Goal: Information Seeking & Learning: Compare options

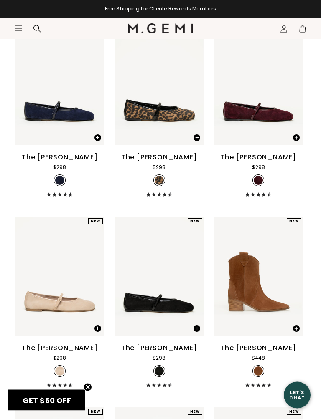
scroll to position [1052, 0]
click at [164, 353] on div "The [PERSON_NAME]" at bounding box center [159, 348] width 76 height 10
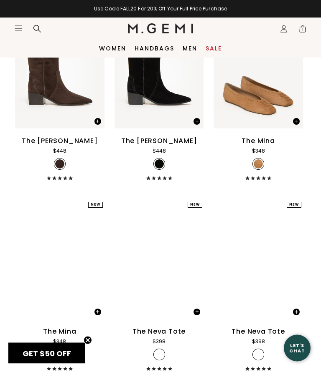
scroll to position [1450, 0]
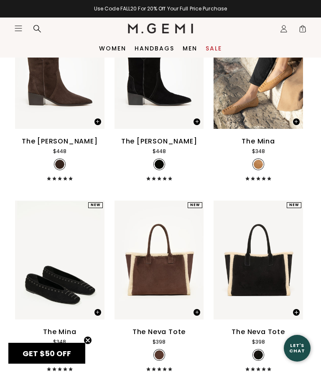
click at [263, 169] on img at bounding box center [257, 164] width 9 height 9
click at [256, 147] on div "The Mina" at bounding box center [257, 141] width 33 height 10
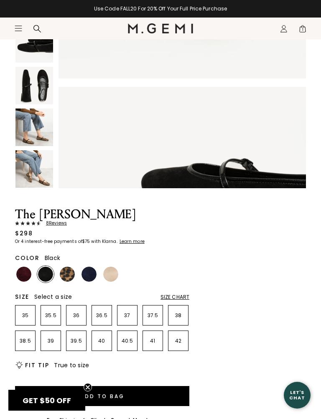
scroll to position [148, 0]
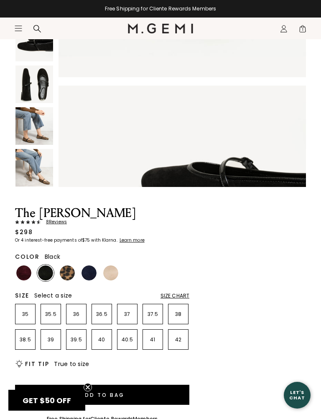
click at [27, 273] on img at bounding box center [23, 272] width 15 height 15
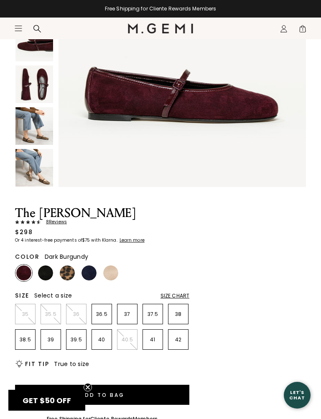
click at [90, 271] on img at bounding box center [88, 272] width 15 height 15
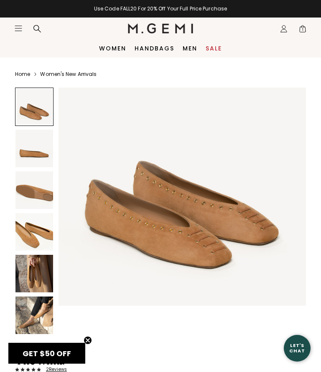
scroll to position [28, 0]
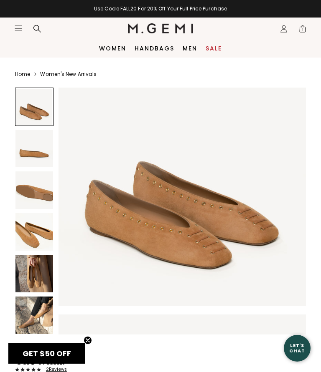
click at [40, 318] on img at bounding box center [34, 316] width 38 height 38
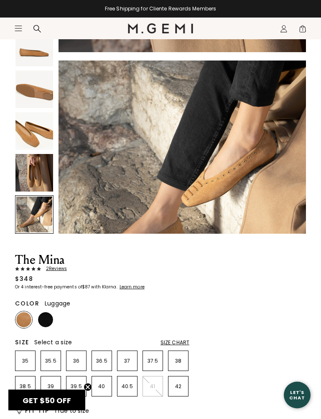
scroll to position [0, 0]
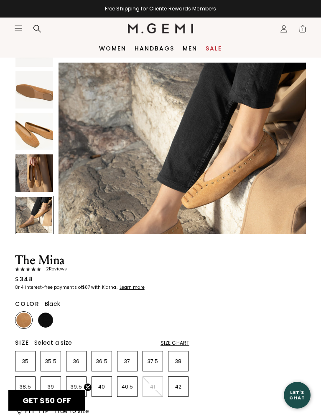
click at [50, 321] on img at bounding box center [45, 320] width 15 height 15
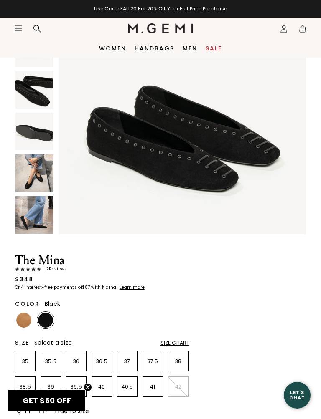
click at [36, 179] on img at bounding box center [34, 173] width 38 height 38
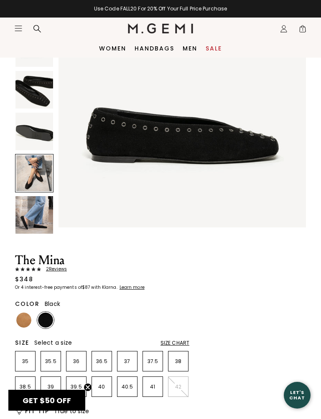
scroll to position [1022, 0]
